Goal: Navigation & Orientation: Find specific page/section

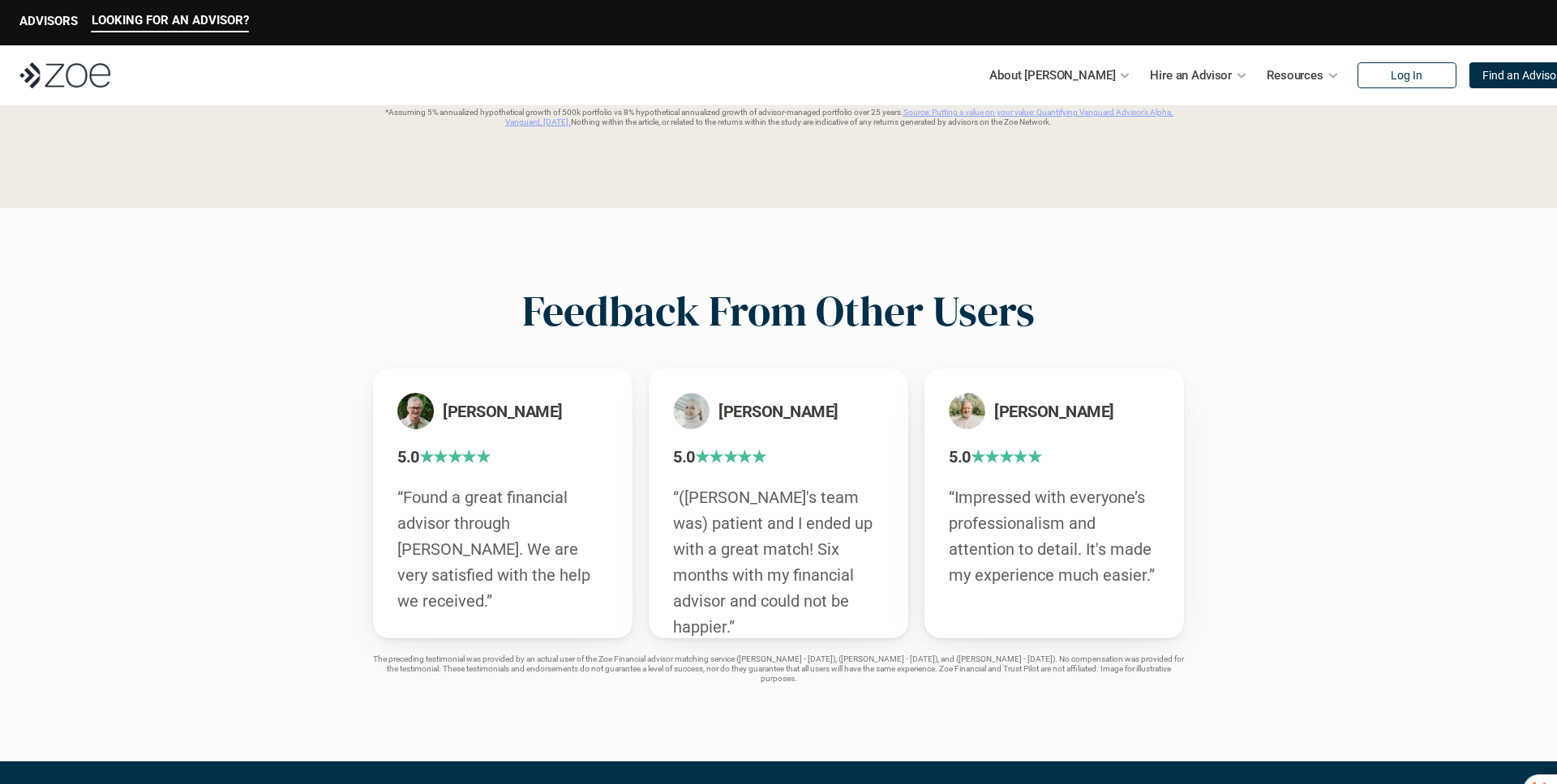
scroll to position [2699, 0]
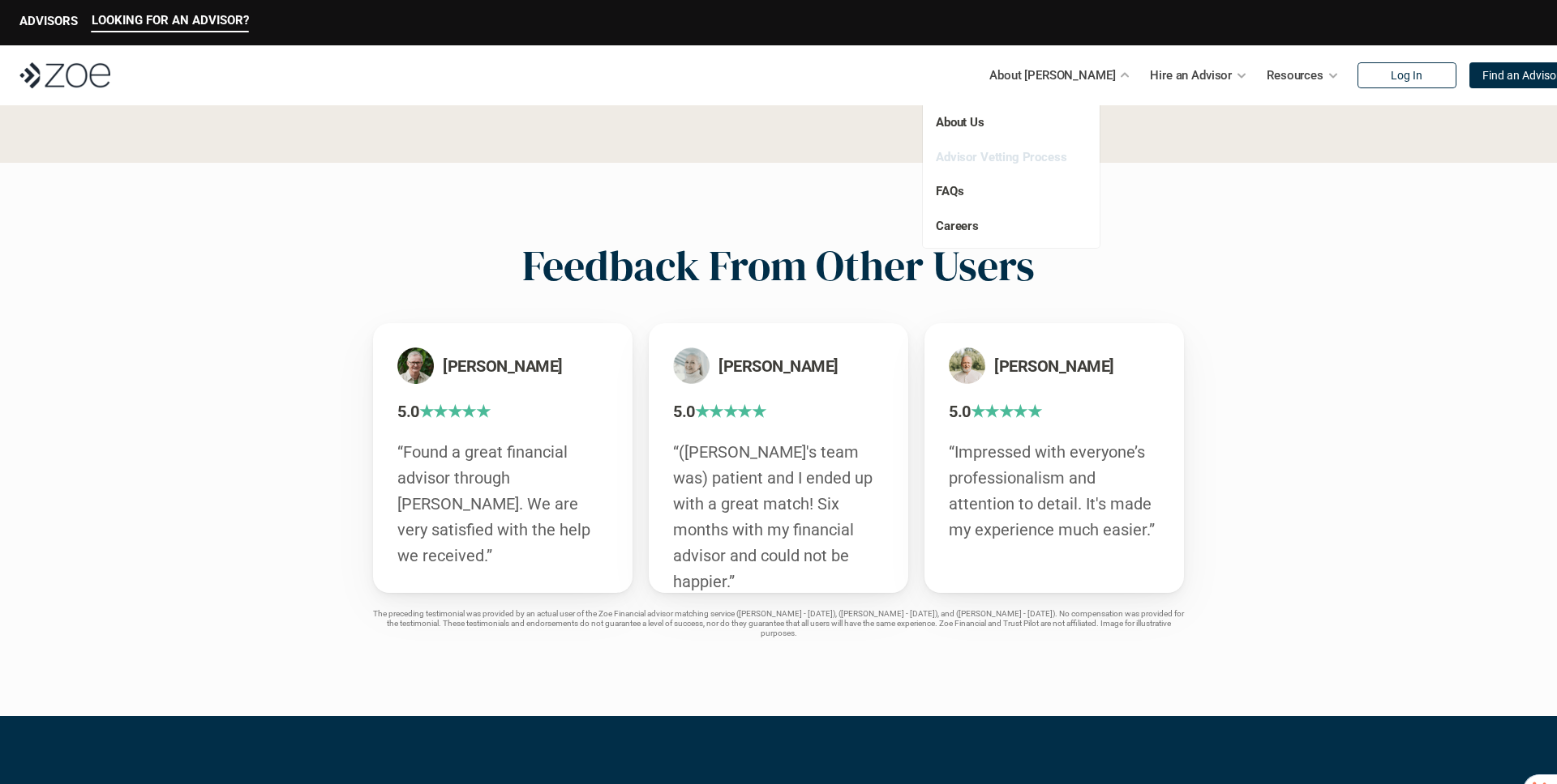
click at [979, 158] on link "Advisor Vetting Process" at bounding box center [1001, 157] width 131 height 14
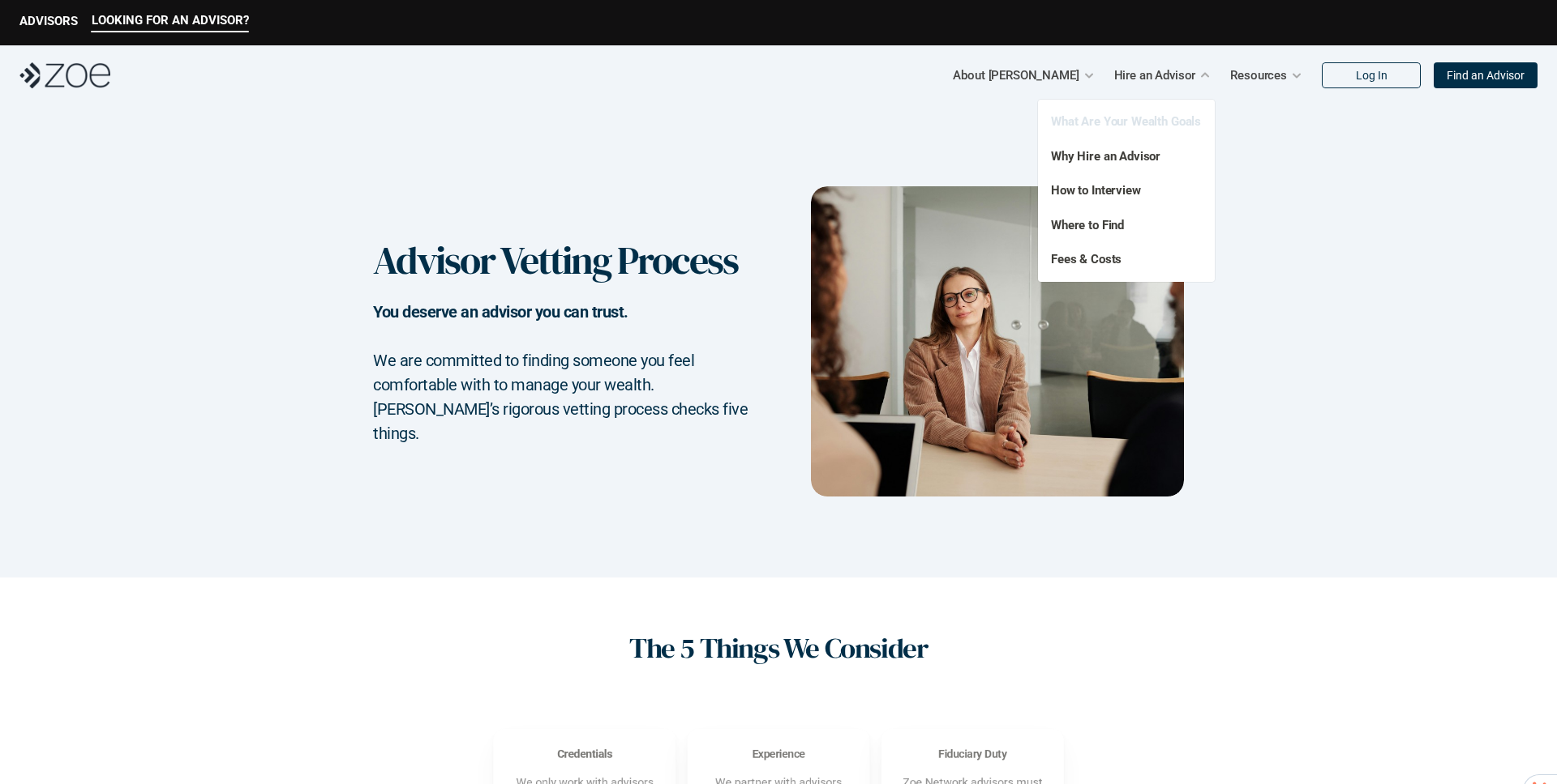
click at [1123, 120] on link "What Are Your Wealth Goals" at bounding box center [1125, 121] width 150 height 14
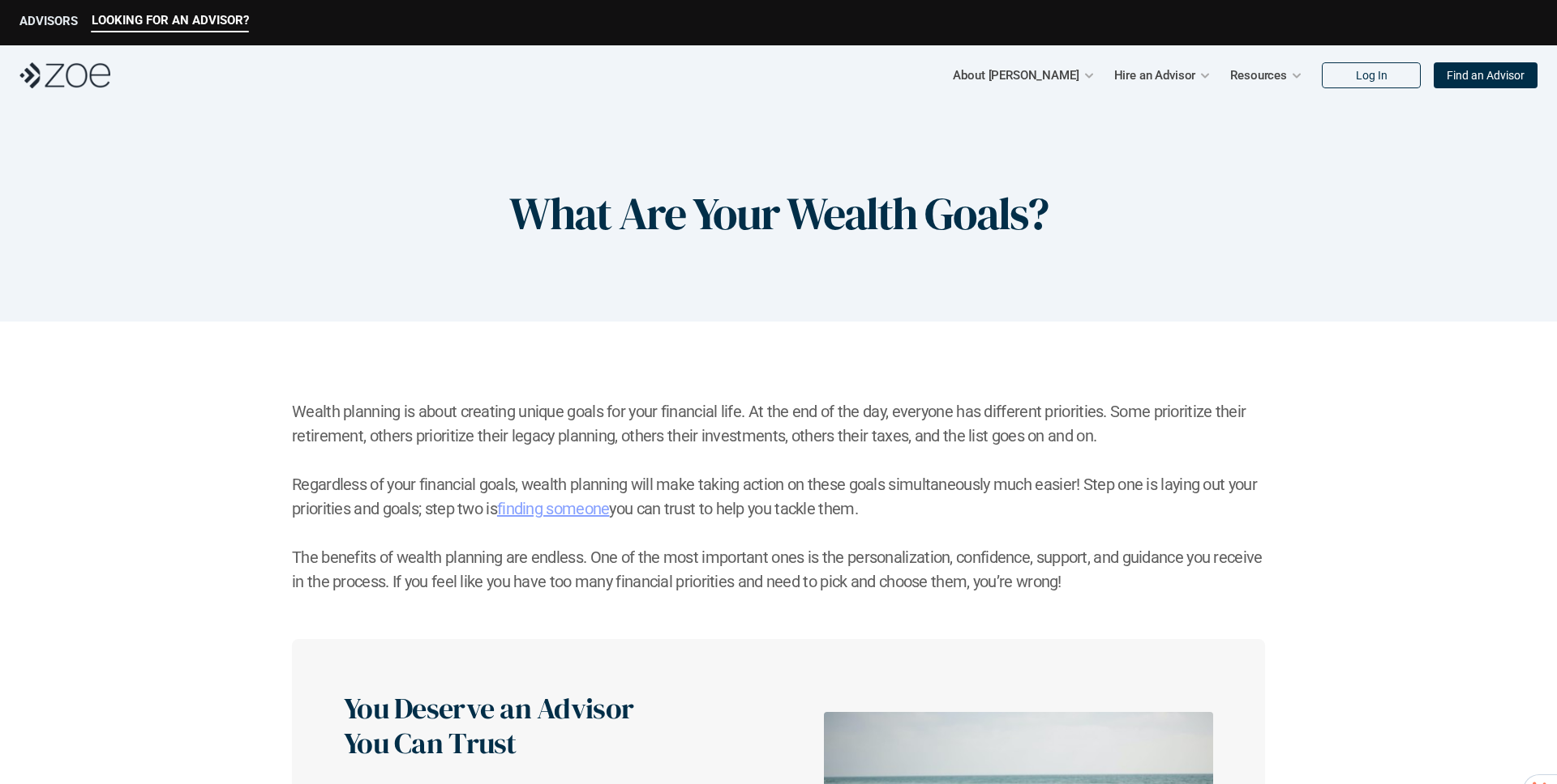
click at [51, 25] on p "ADVISORS" at bounding box center [48, 20] width 59 height 14
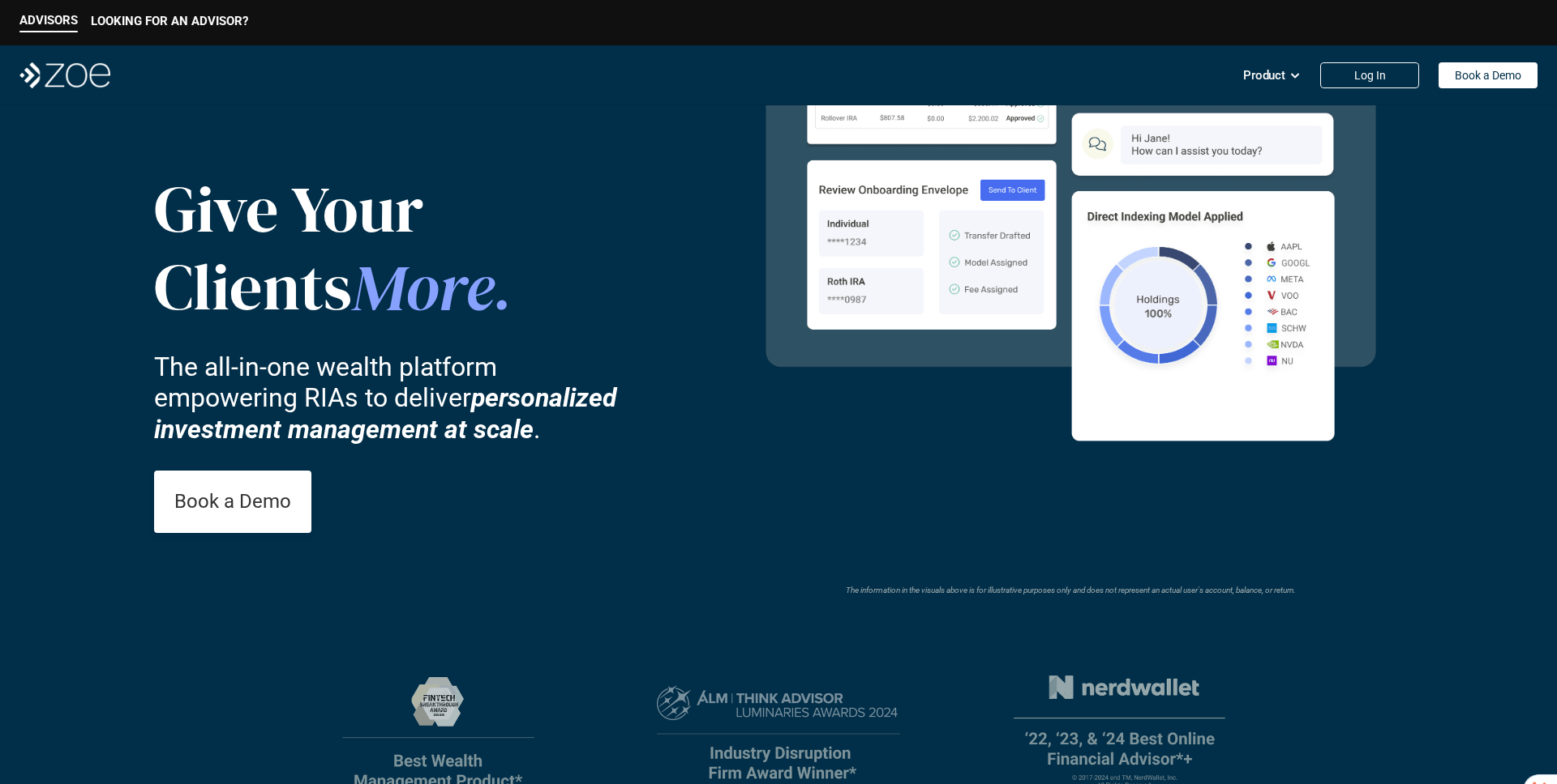
click at [48, 81] on img at bounding box center [64, 75] width 91 height 26
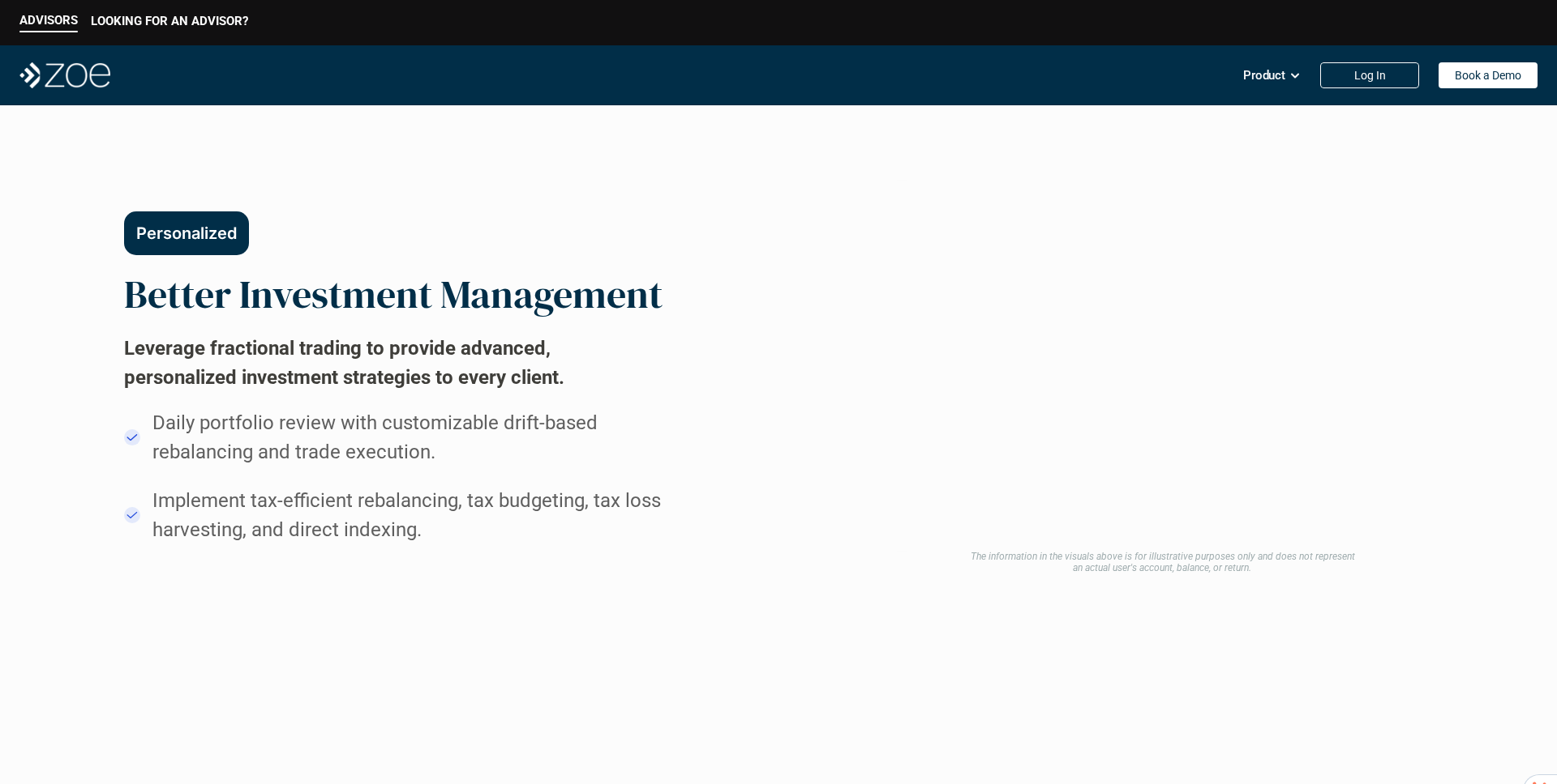
scroll to position [943, 0]
